Goal: Register for event/course

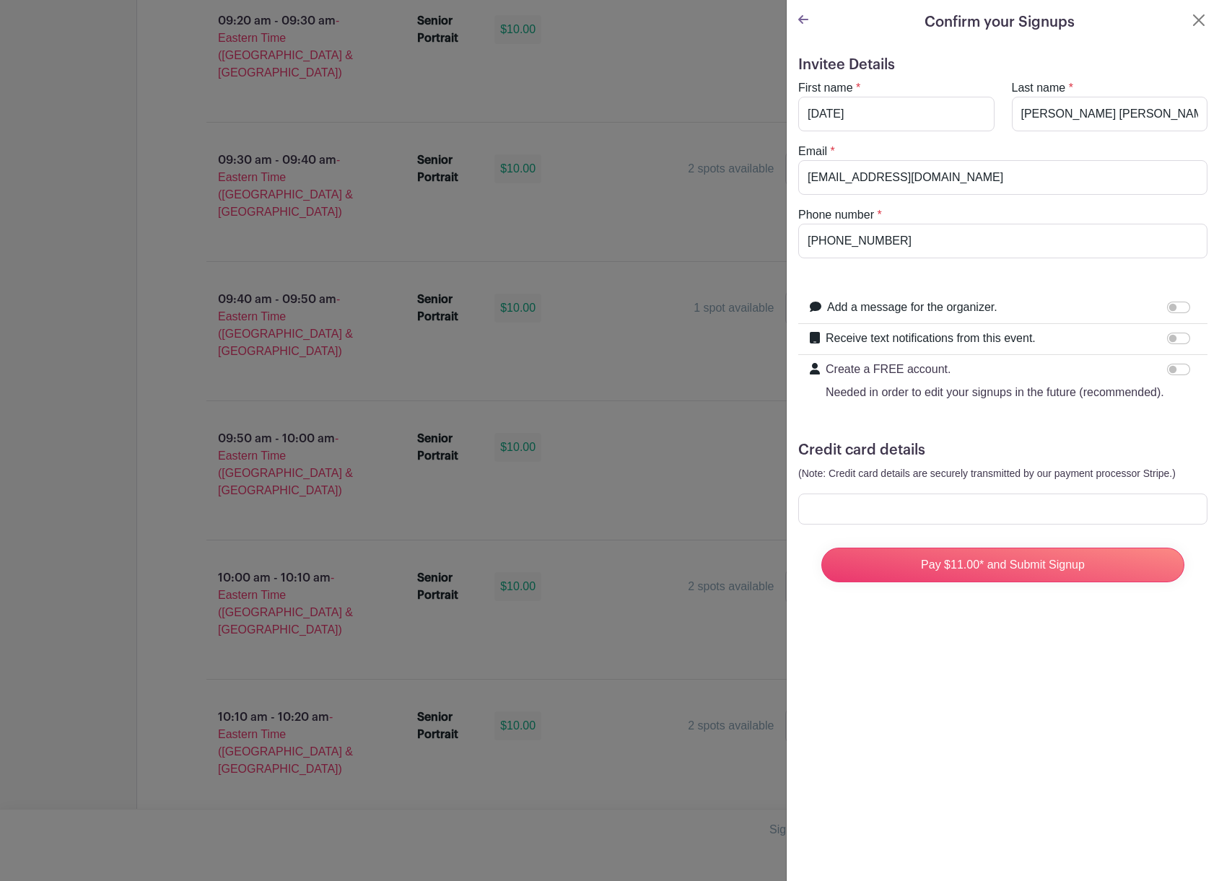
click at [1175, 363] on div at bounding box center [1181, 369] width 29 height 17
click at [1169, 367] on input "Create a FREE account. Needed in order to edit your signups in the future (reco…" at bounding box center [1178, 370] width 23 height 12
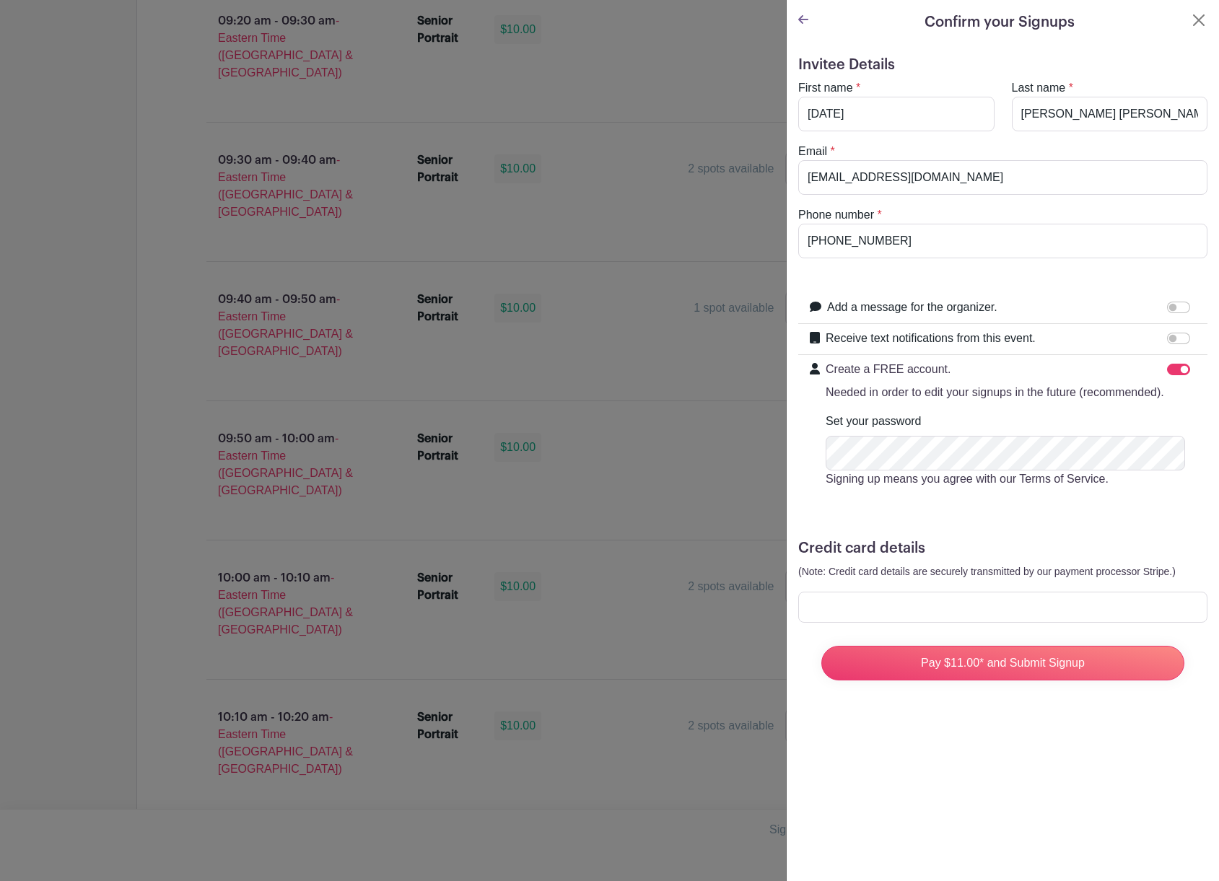
click at [1170, 376] on div at bounding box center [1181, 369] width 29 height 17
click at [1178, 366] on div at bounding box center [1181, 369] width 29 height 17
click at [1167, 367] on input "Create a FREE account. Needed in order to edit your signups in the future (reco…" at bounding box center [1178, 370] width 23 height 12
checkbox input "false"
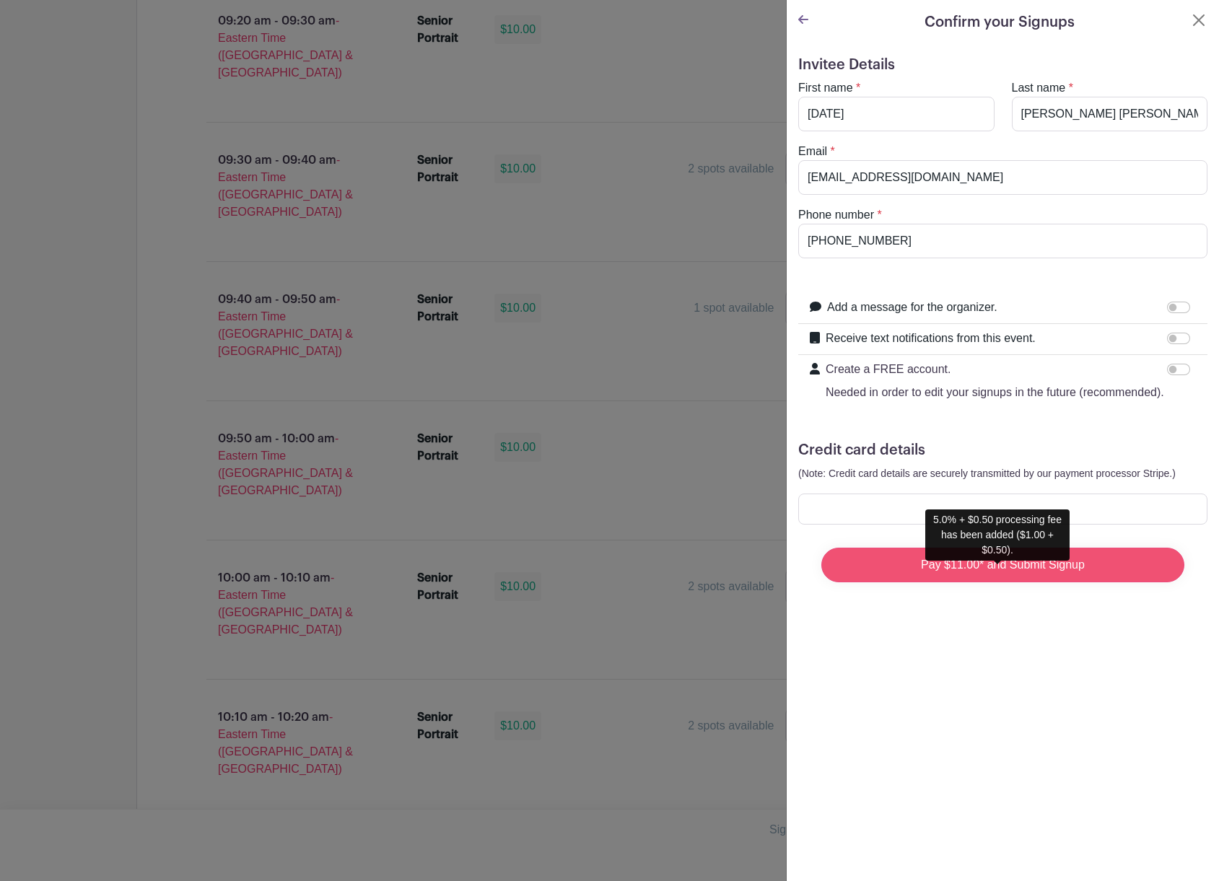
click at [1018, 582] on input "Pay $11.00* and Submit Signup" at bounding box center [1002, 565] width 363 height 35
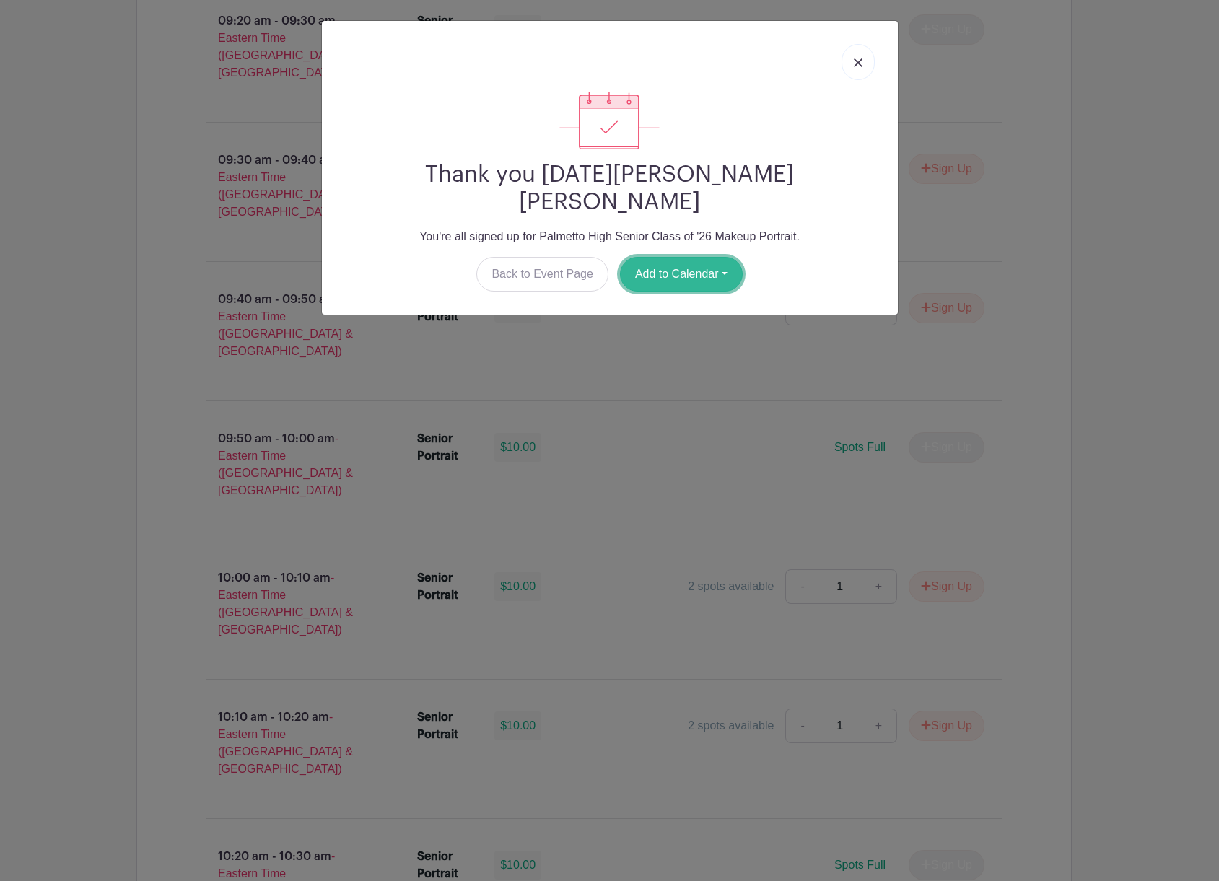
click at [726, 257] on button "Add to Calendar" at bounding box center [681, 274] width 123 height 35
click at [672, 299] on link "Google Calendar" at bounding box center [677, 310] width 114 height 23
click at [854, 57] on link at bounding box center [857, 62] width 33 height 36
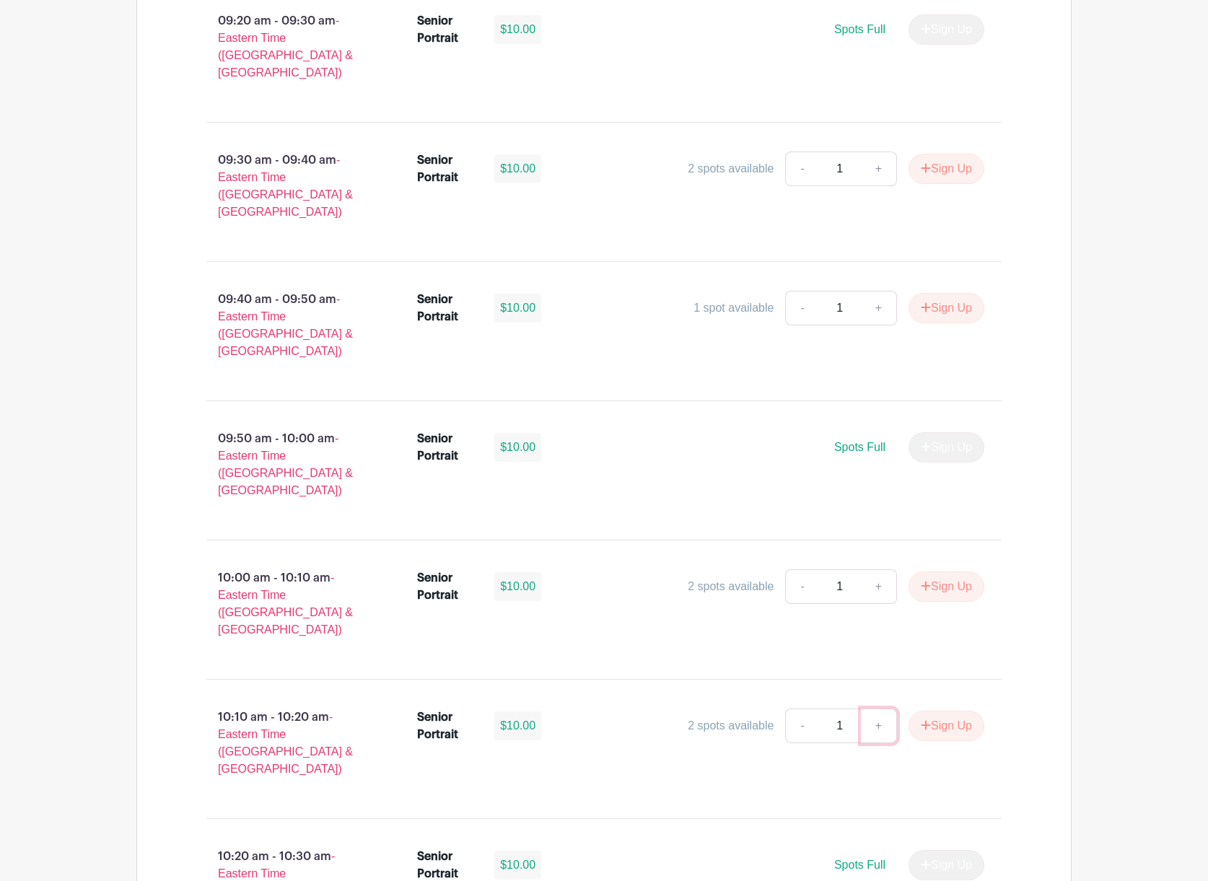
click at [878, 709] on link "+" at bounding box center [879, 726] width 36 height 35
click at [865, 709] on link "+" at bounding box center [879, 726] width 36 height 35
click at [796, 709] on link "-" at bounding box center [801, 726] width 33 height 35
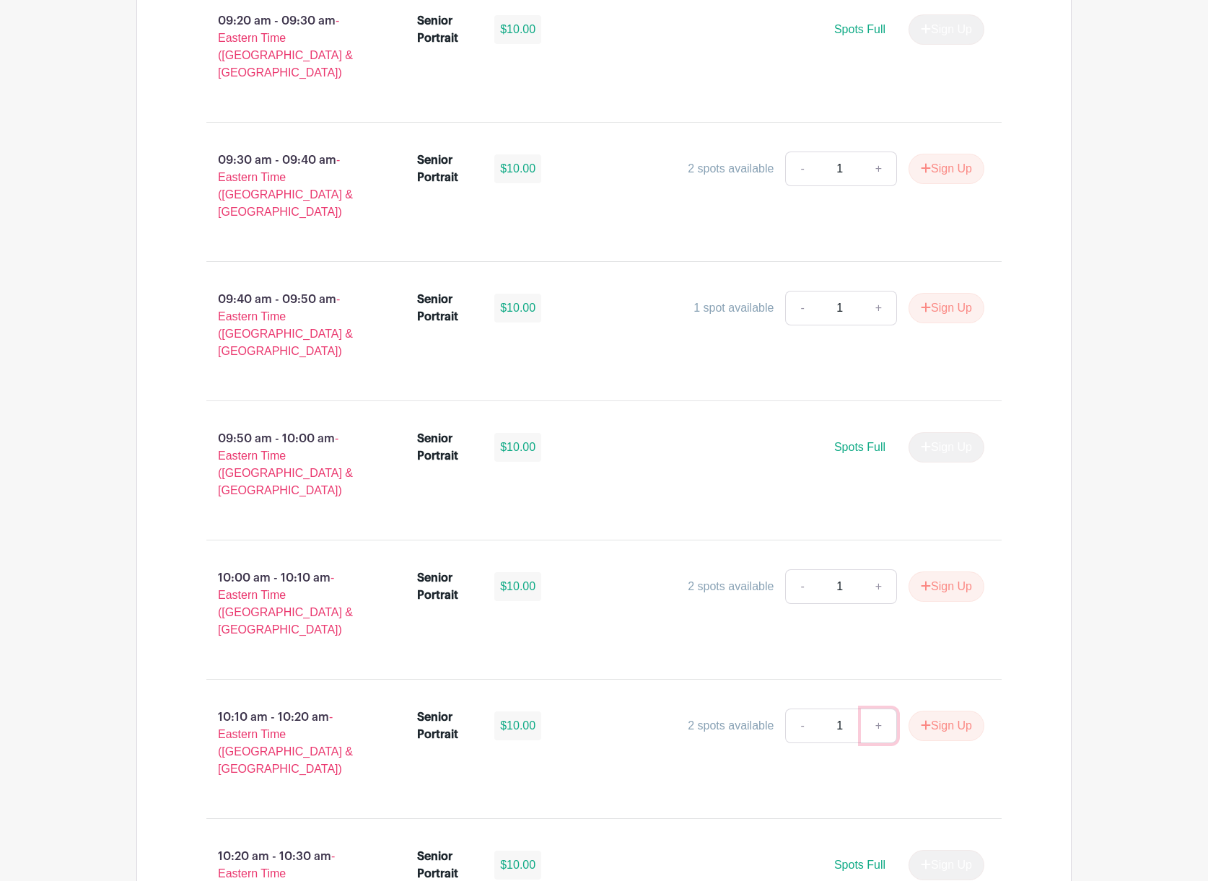
click at [877, 709] on link "+" at bounding box center [879, 726] width 36 height 35
click at [790, 709] on link "-" at bounding box center [801, 726] width 33 height 35
type input "1"
click at [875, 569] on link "+" at bounding box center [879, 586] width 36 height 35
click at [788, 569] on link "-" at bounding box center [801, 586] width 33 height 35
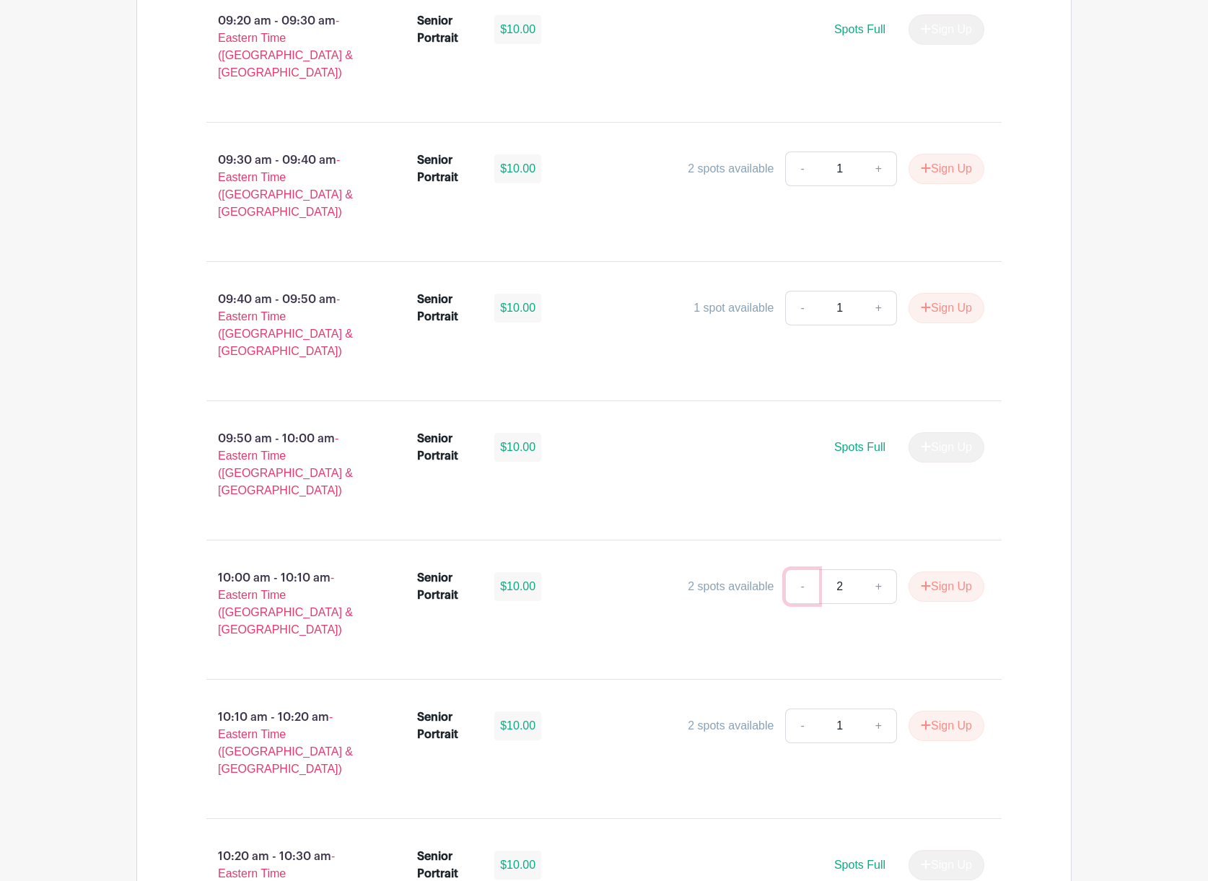
type input "1"
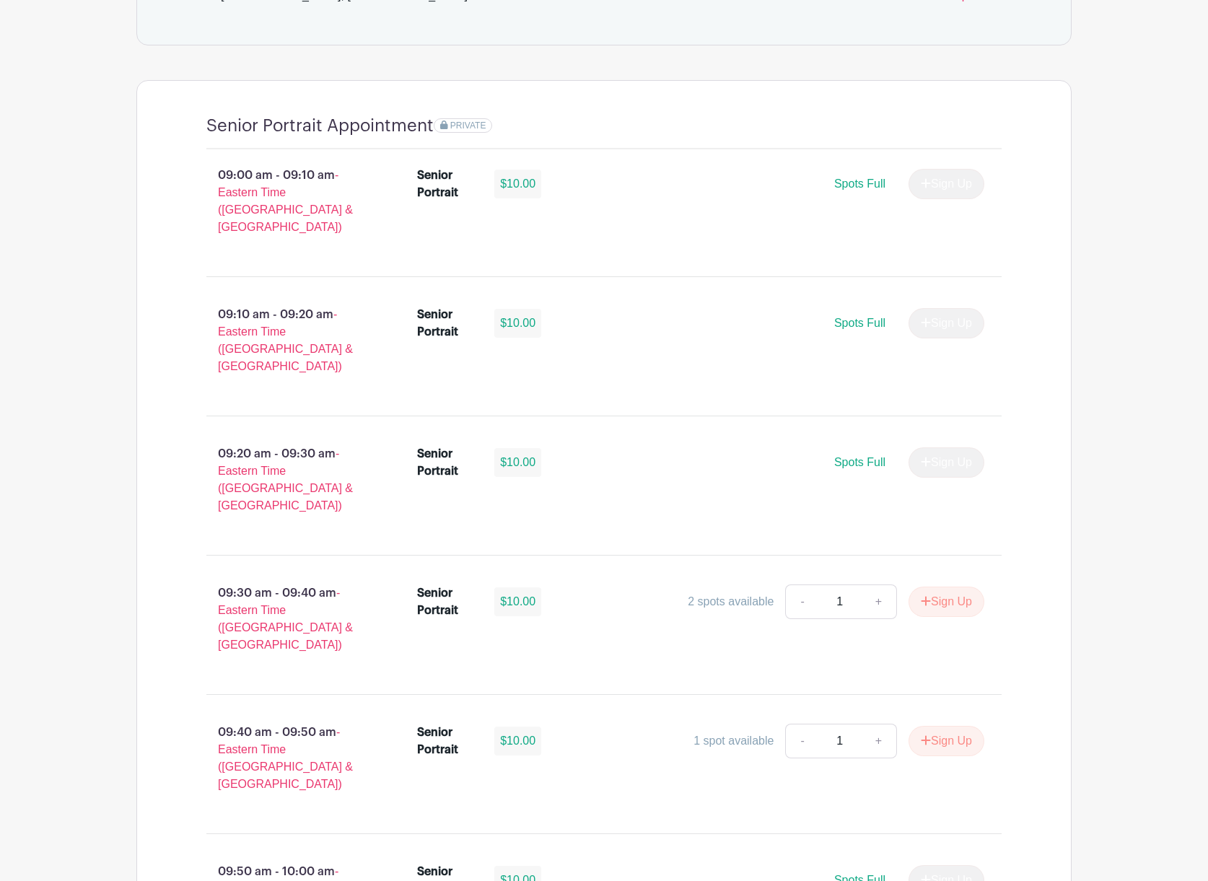
scroll to position [866, 0]
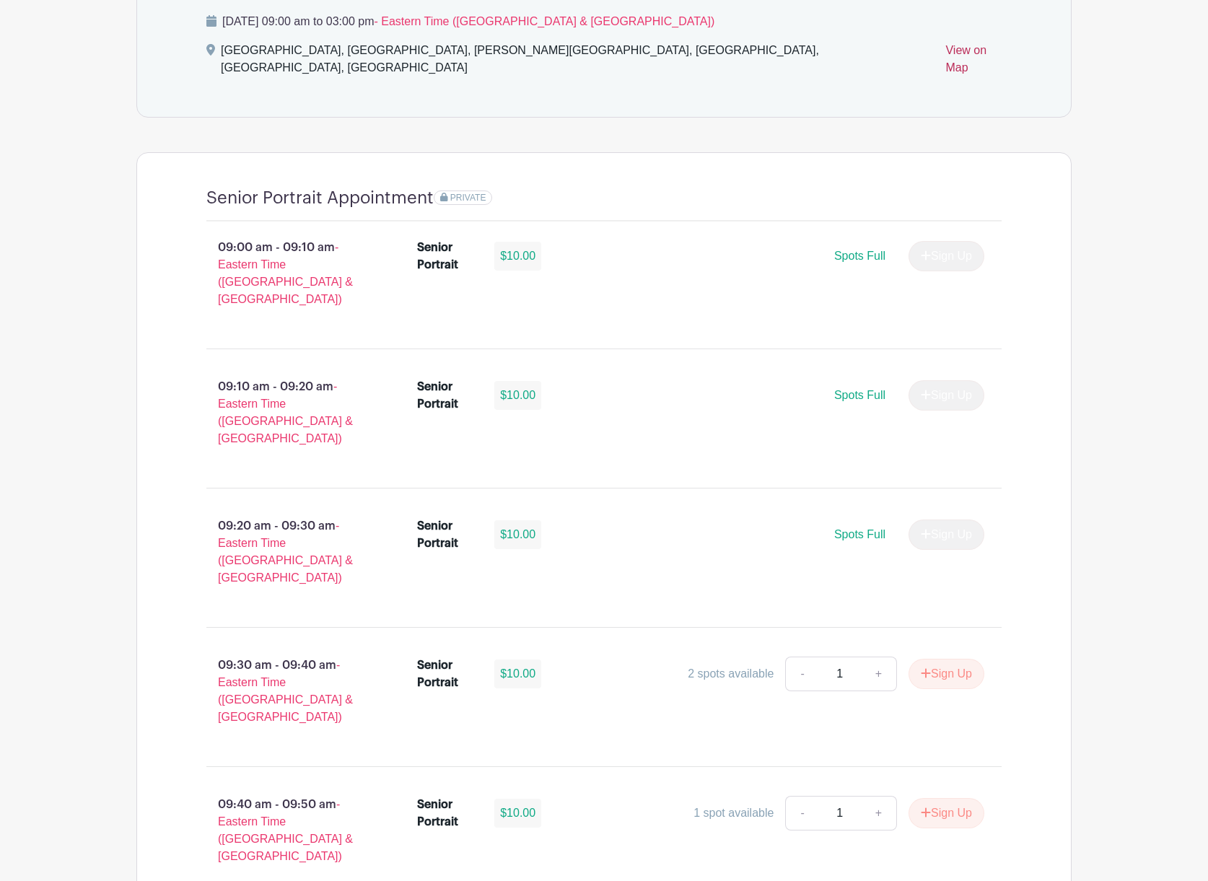
click at [945, 49] on link "View on Map" at bounding box center [973, 62] width 56 height 40
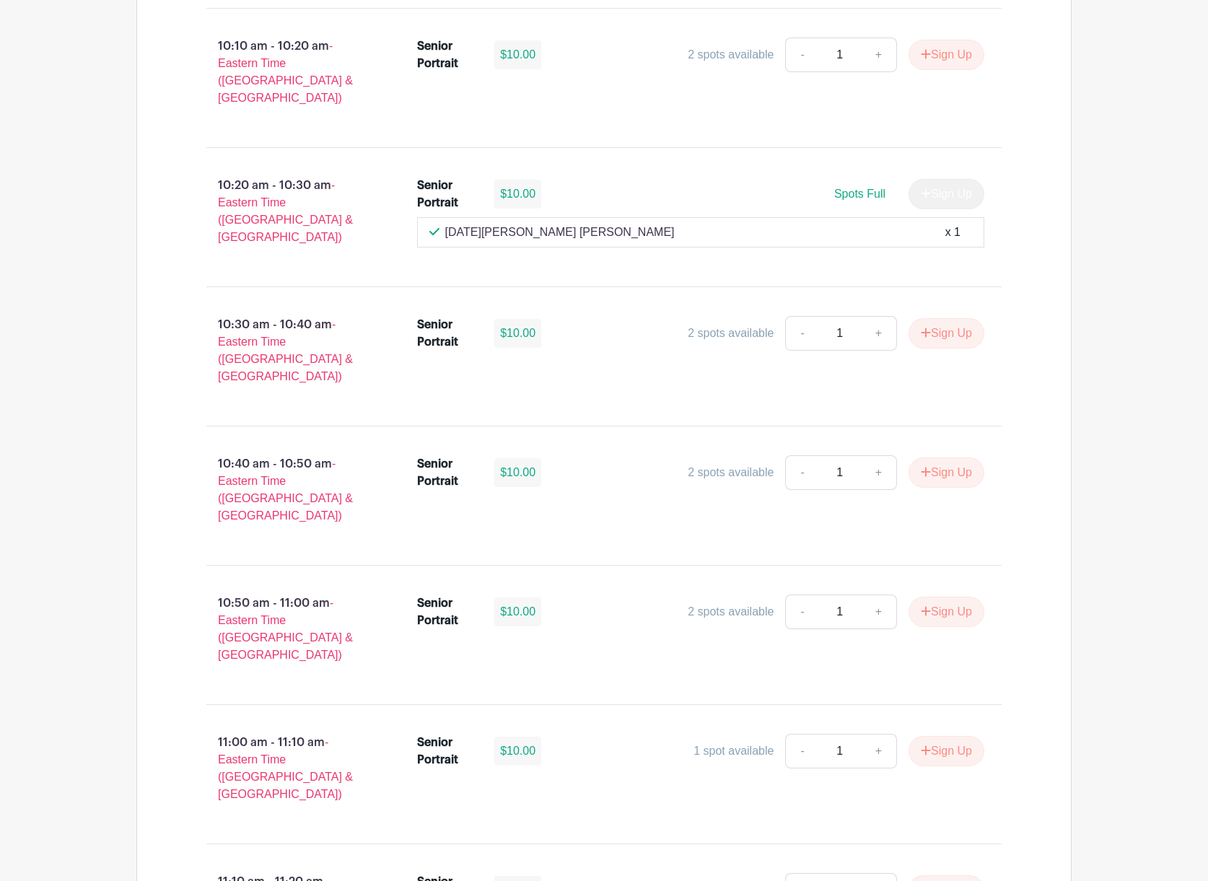
scroll to position [1970, 0]
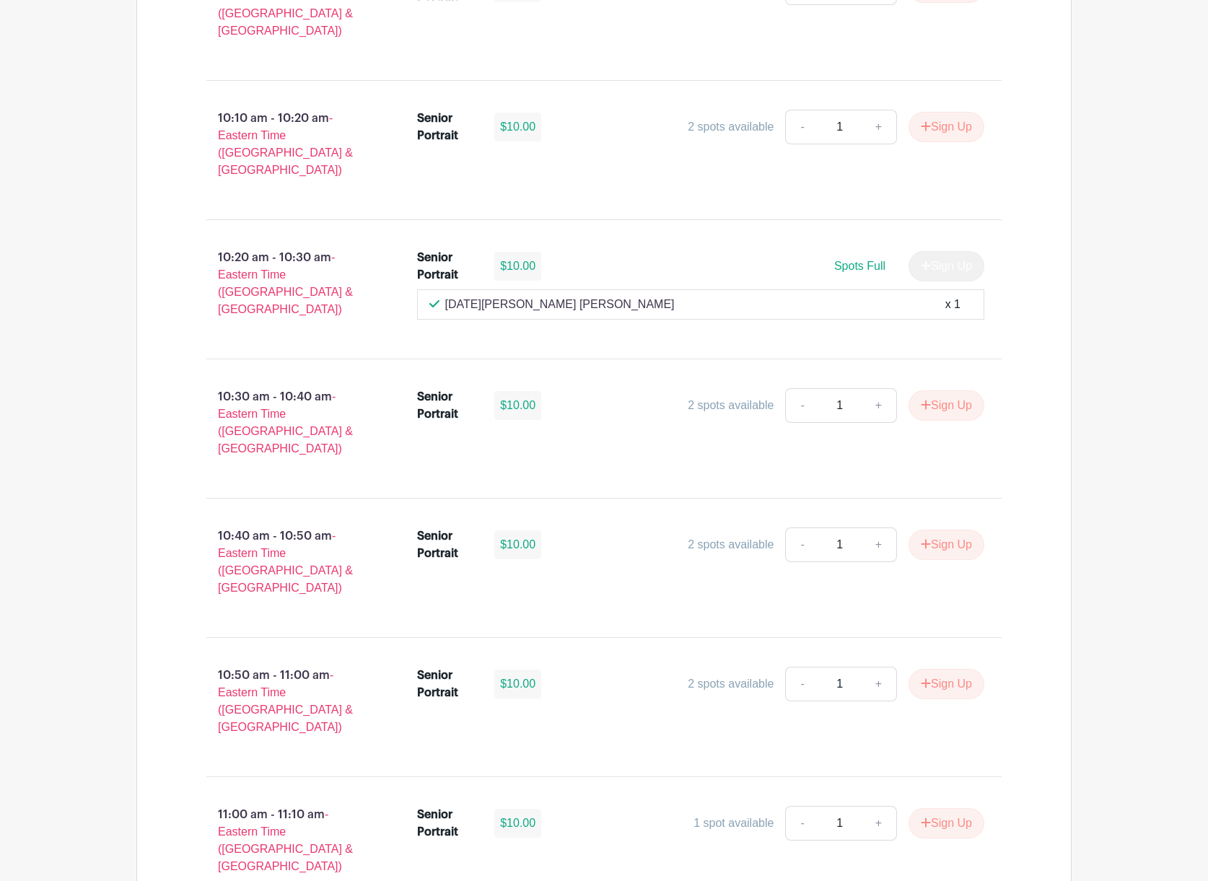
click at [965, 296] on div "[DATE][PERSON_NAME] [PERSON_NAME] x 1" at bounding box center [700, 304] width 543 height 17
click at [924, 296] on div "[DATE][PERSON_NAME] [PERSON_NAME] x 1" at bounding box center [700, 304] width 543 height 17
